Goal: Find specific page/section: Find specific page/section

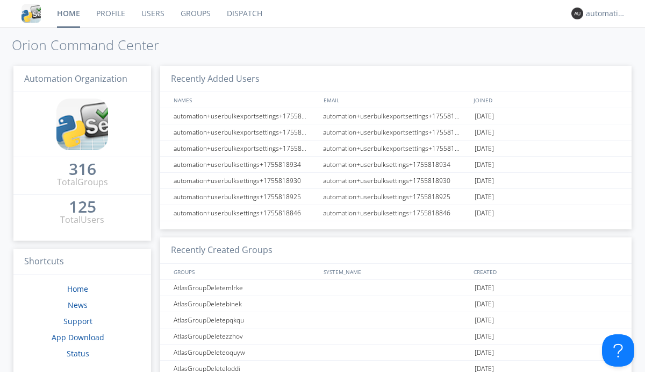
click at [244, 13] on link "Dispatch" at bounding box center [245, 13] width 52 height 27
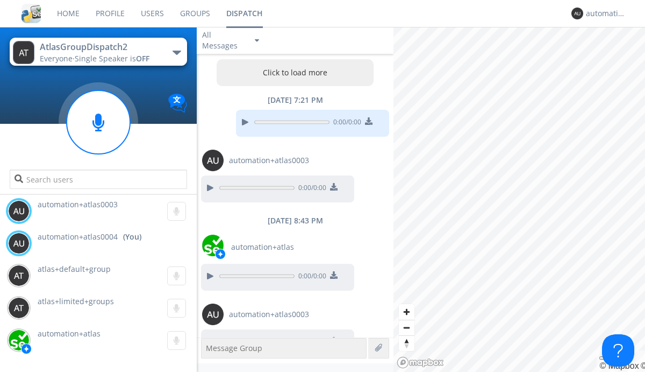
click at [176, 52] on div "button" at bounding box center [177, 53] width 9 height 4
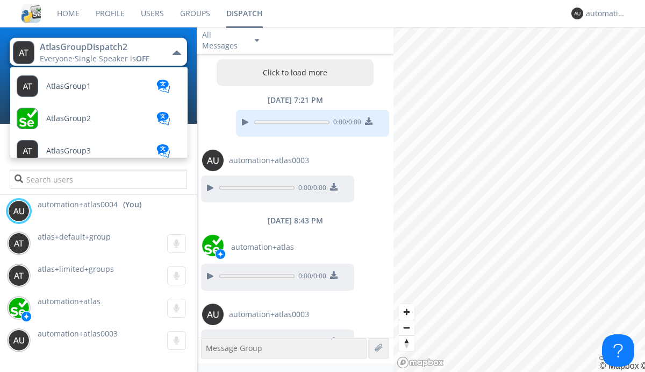
click at [83, 90] on span "AtlasGroupDispatch3" at bounding box center [68, 86] width 45 height 8
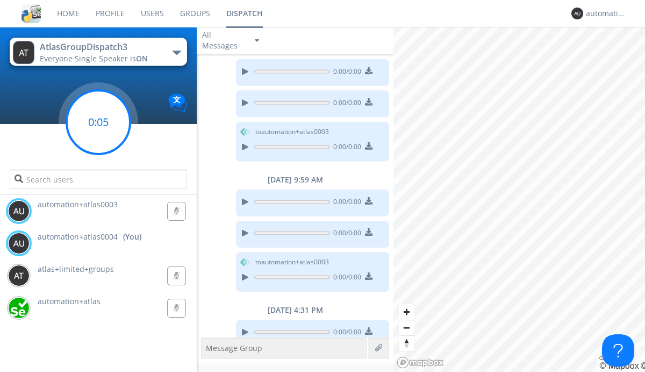
scroll to position [158, 0]
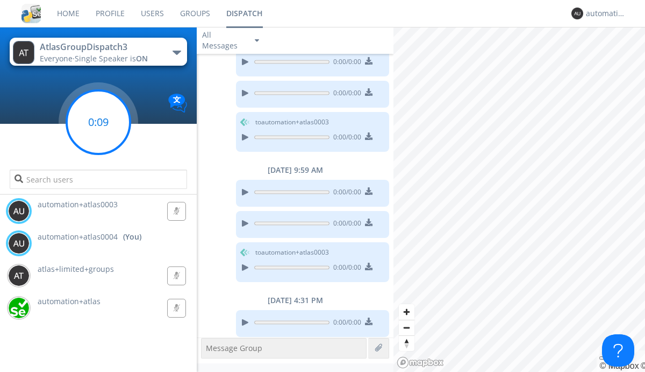
click at [98, 122] on g at bounding box center [98, 121] width 63 height 63
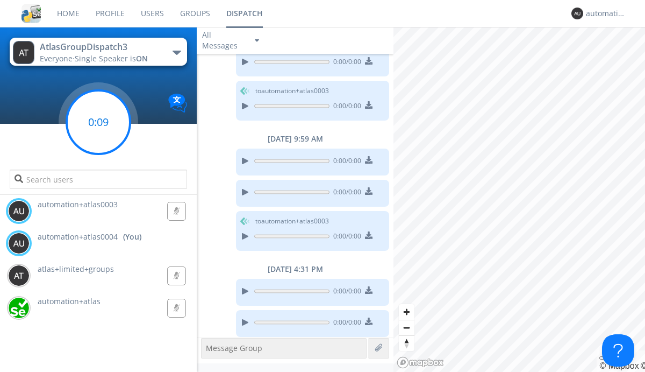
click at [98, 122] on g at bounding box center [98, 121] width 63 height 63
click at [603, 13] on div "automation+atlas0004" at bounding box center [606, 13] width 40 height 11
